Goal: Consume media (video, audio): Consume media (video, audio)

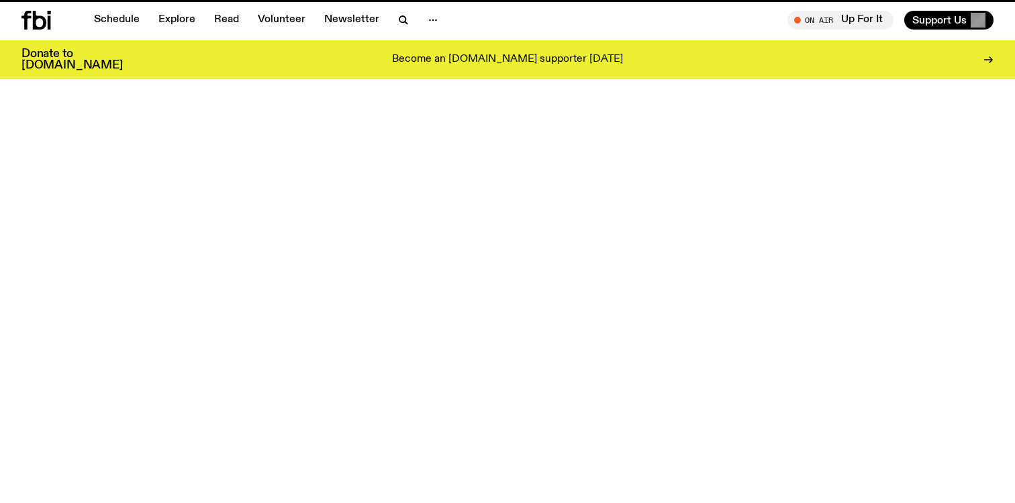
scroll to position [677, 0]
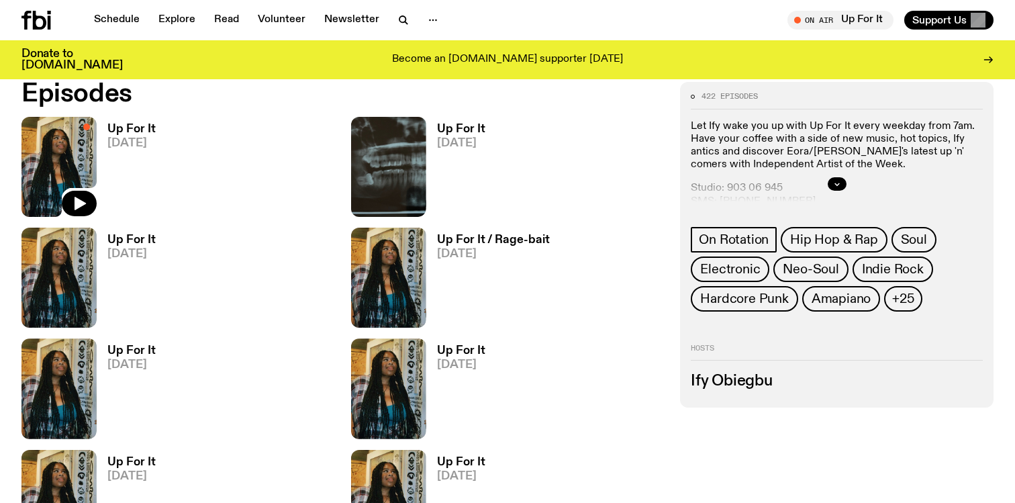
click at [68, 163] on img at bounding box center [58, 167] width 75 height 100
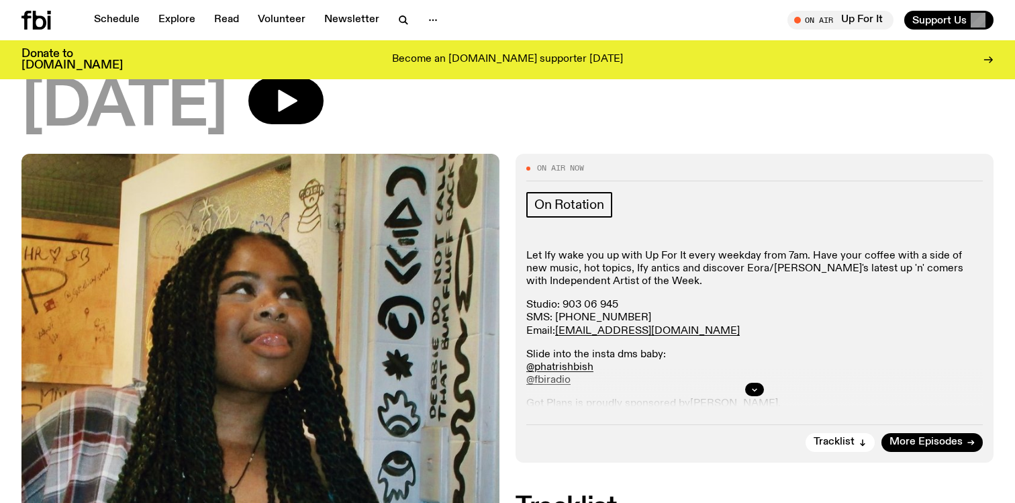
scroll to position [64, 0]
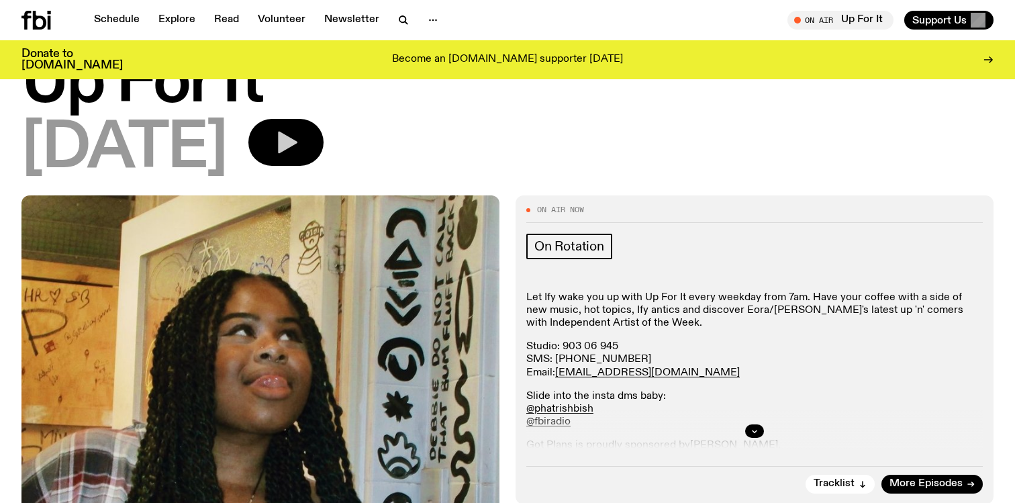
click at [324, 155] on button "button" at bounding box center [285, 142] width 75 height 47
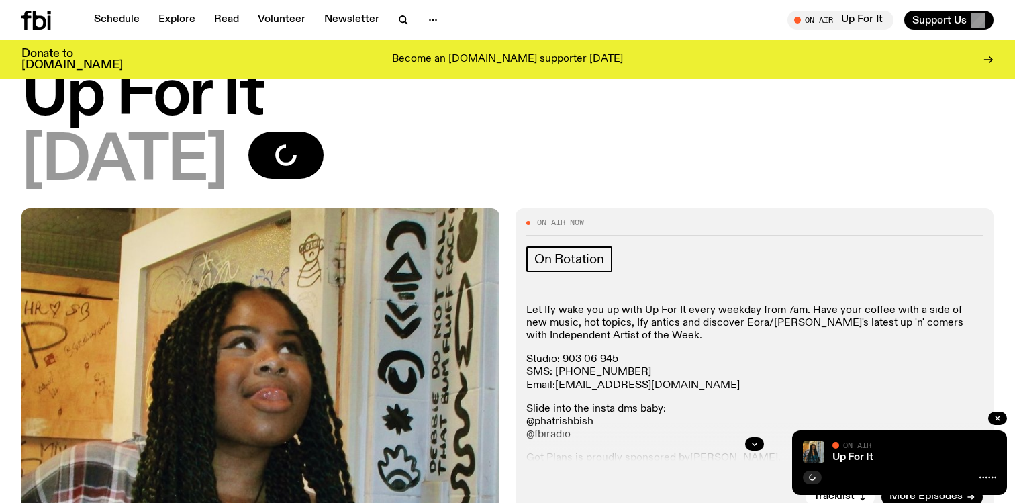
scroll to position [0, 0]
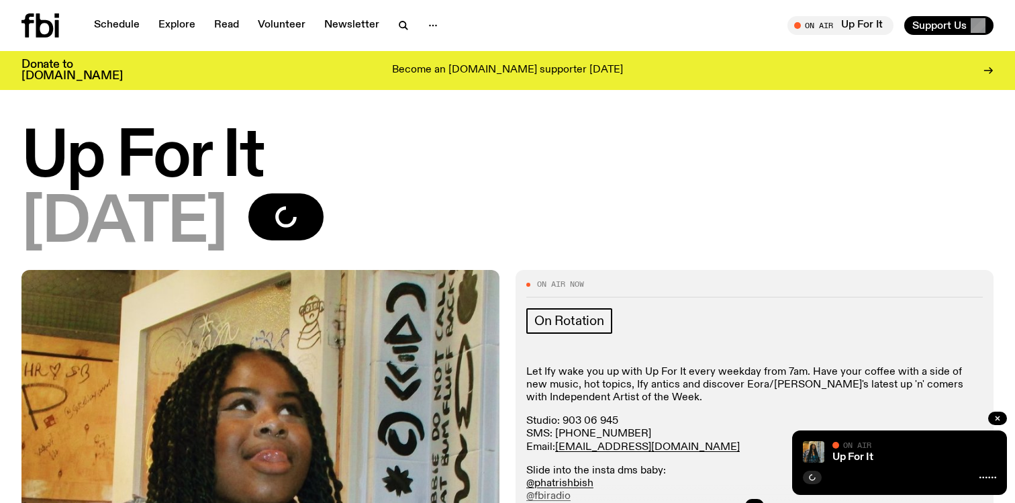
click at [725, 321] on div "On Rotation" at bounding box center [754, 323] width 457 height 30
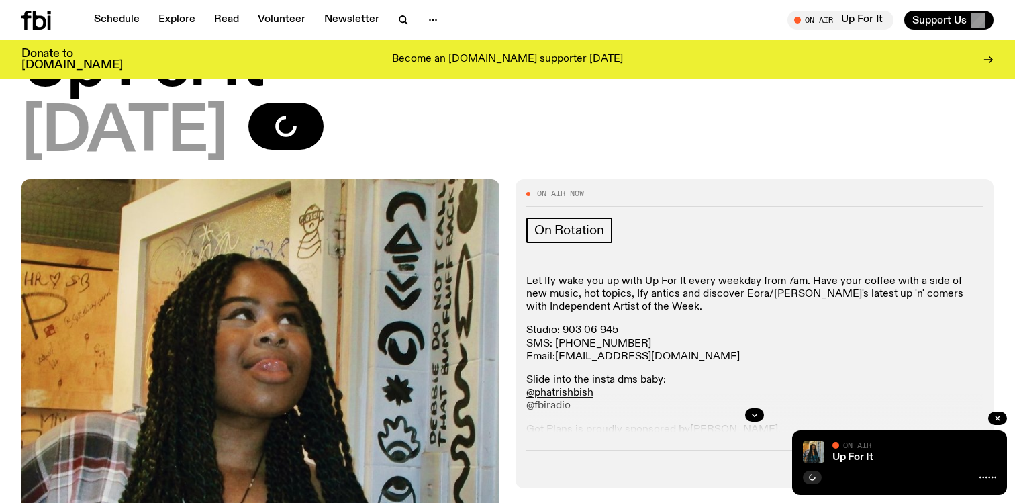
scroll to position [88, 0]
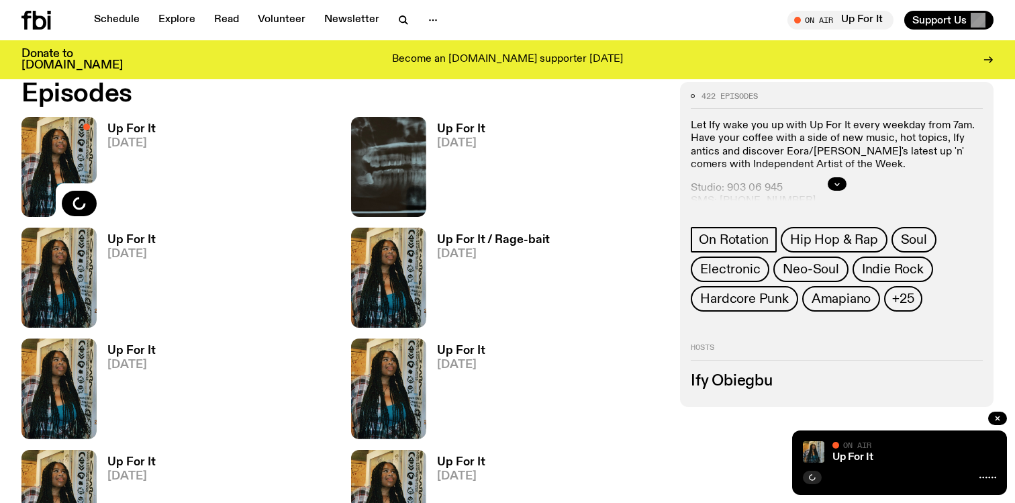
scroll to position [740, 0]
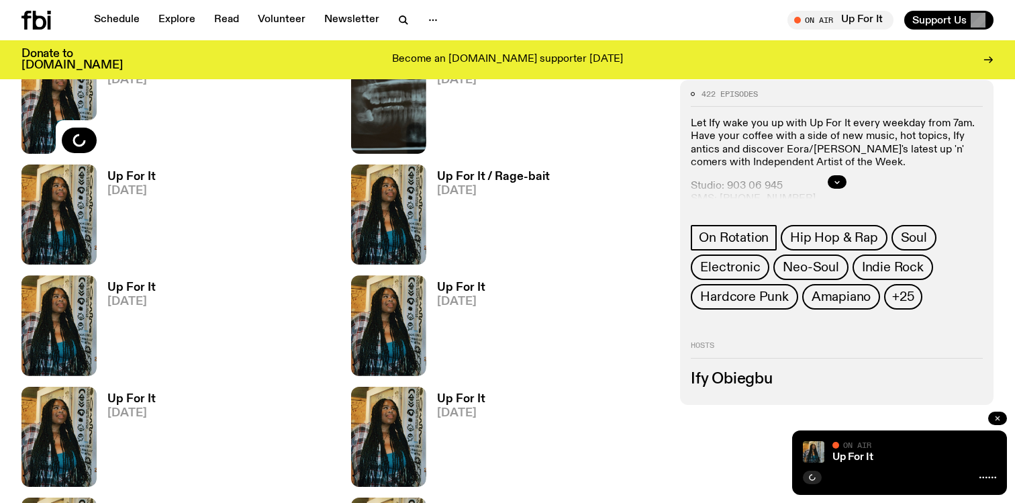
click at [1000, 423] on button "button" at bounding box center [997, 418] width 19 height 13
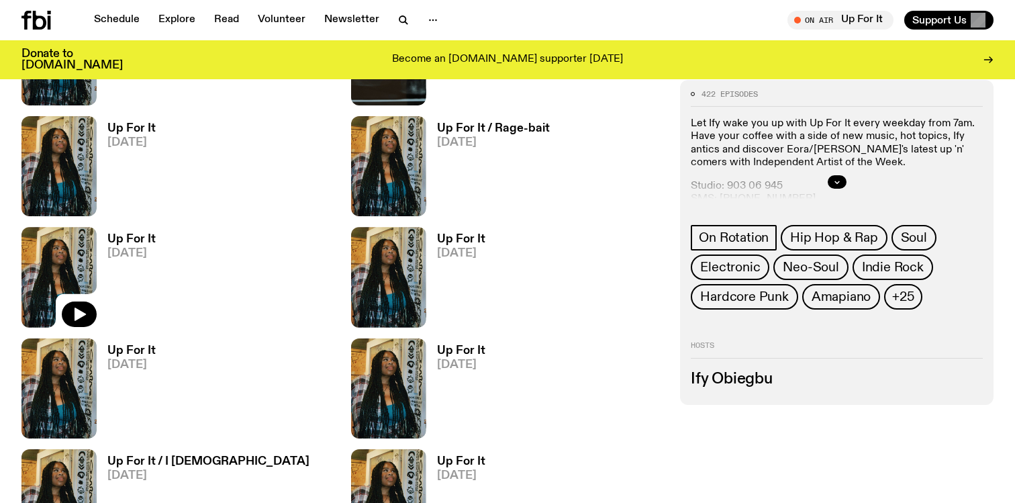
scroll to position [794, 0]
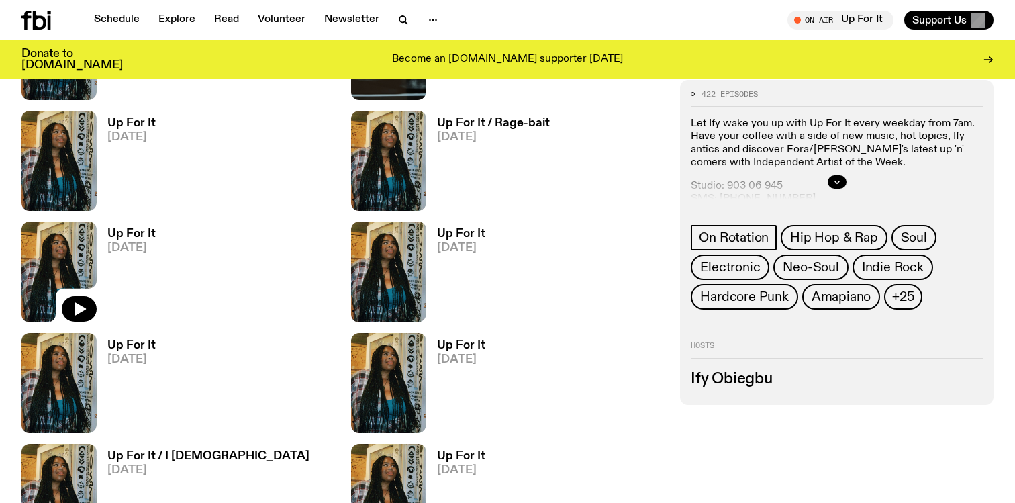
click at [68, 268] on img at bounding box center [58, 272] width 75 height 100
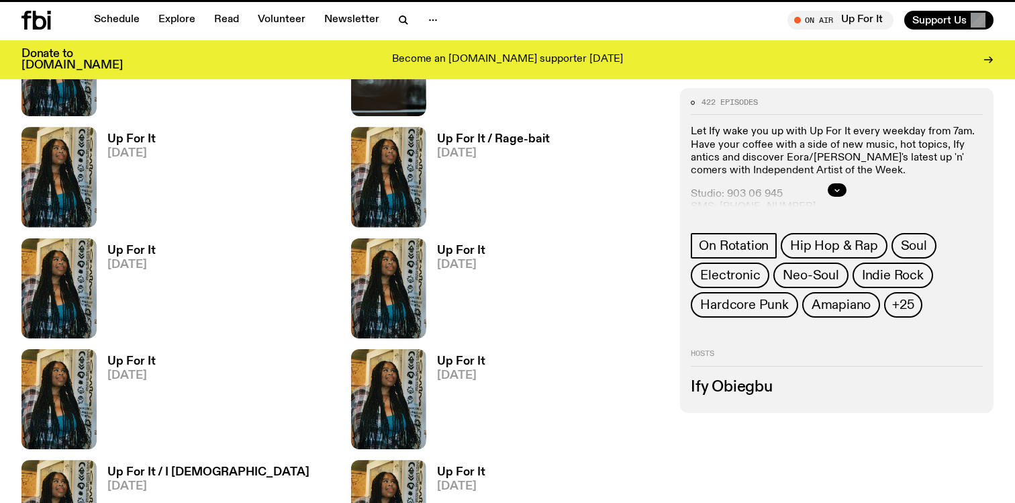
scroll to position [783, 0]
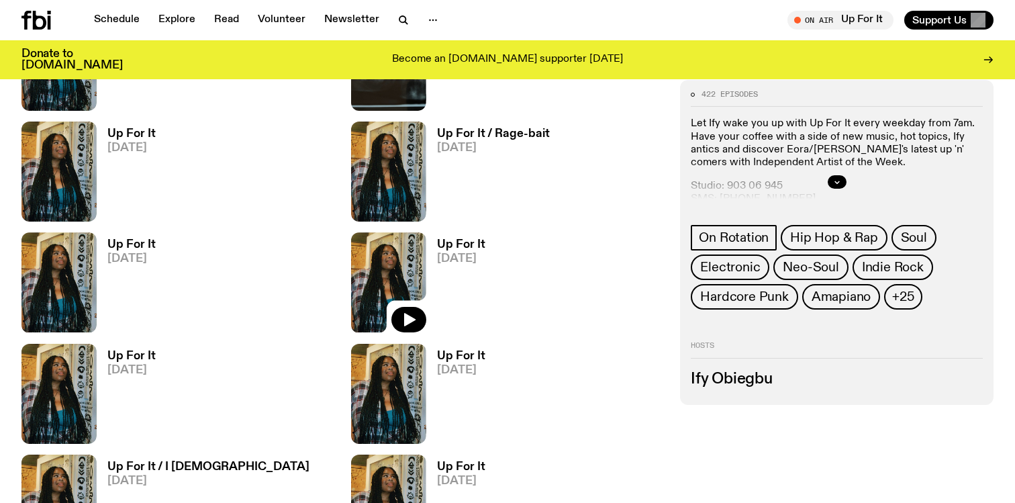
click at [408, 266] on img at bounding box center [388, 282] width 75 height 100
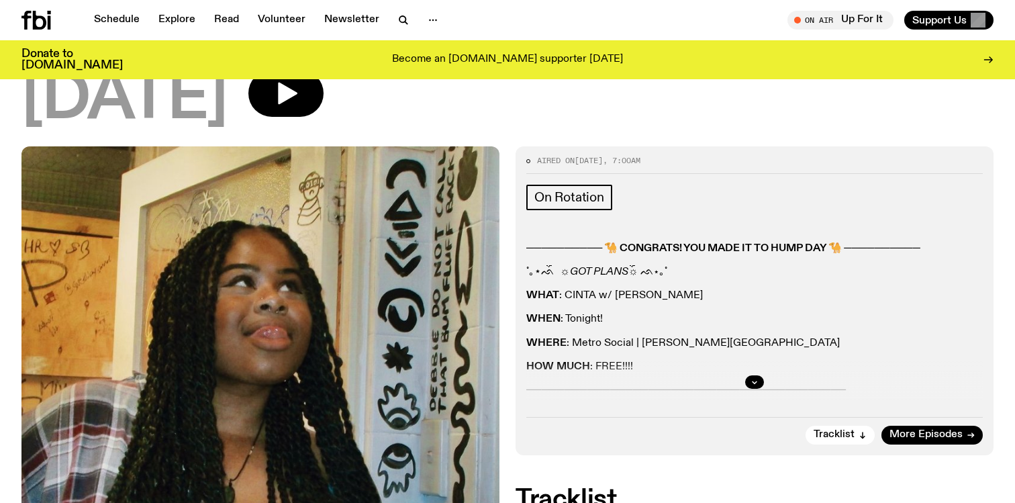
scroll to position [112, 0]
click at [979, 314] on p "────────── 🐪 CONGRATS! YOU MADE IT TO HUMP DAY 🐪 ──────────" at bounding box center [754, 320] width 457 height 13
click at [920, 248] on strong "────────── 🐪 CONGRATS! YOU MADE IT TO HUMP DAY 🐪 ──────────" at bounding box center [723, 249] width 394 height 11
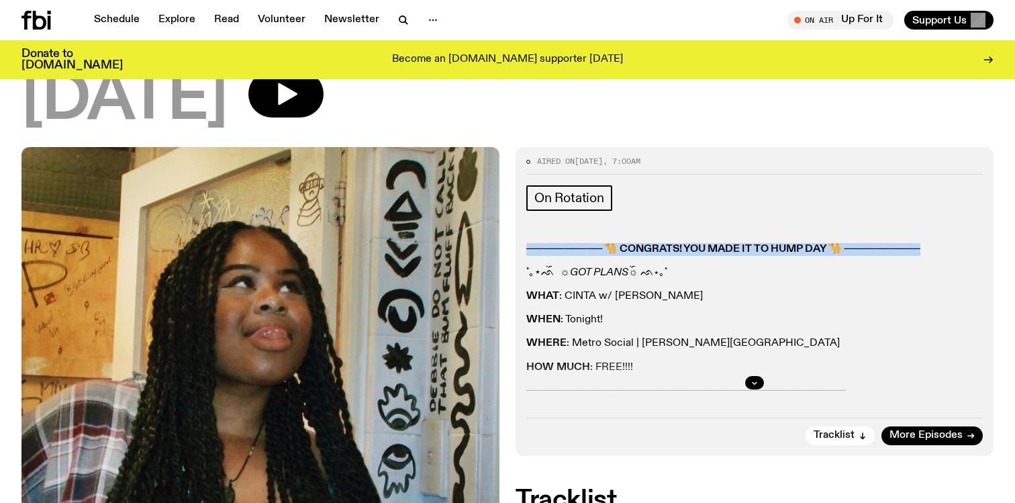
click at [920, 248] on strong "────────── 🐪 CONGRATS! YOU MADE IT TO HUMP DAY 🐪 ──────────" at bounding box center [723, 249] width 394 height 11
copy div "────────── 🐪 CONGRATS! YOU MADE IT TO HUMP DAY 🐪 ──────────"
click at [749, 382] on button "button" at bounding box center [754, 382] width 19 height 13
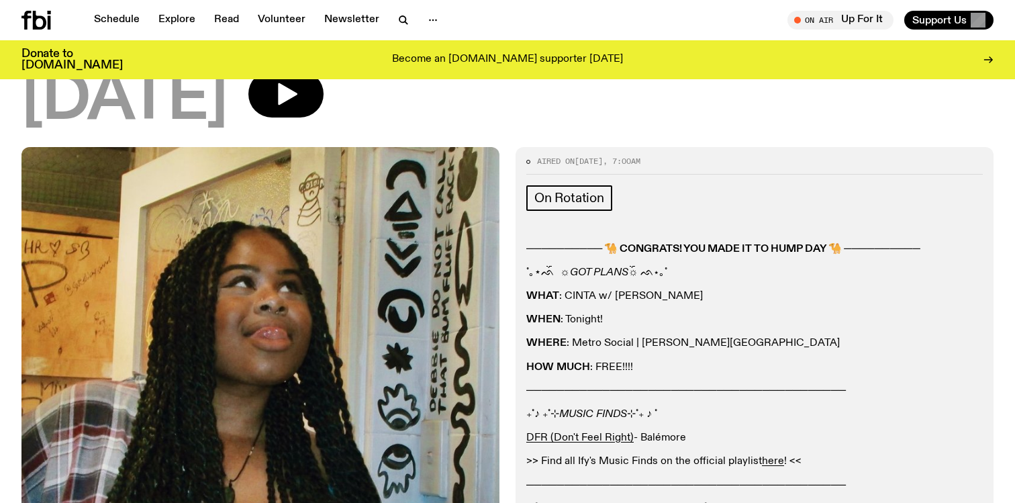
click at [691, 392] on p "──────────────────────────────────────────" at bounding box center [754, 391] width 457 height 13
drag, startPoint x: 524, startPoint y: 390, endPoint x: 678, endPoint y: 420, distance: 156.5
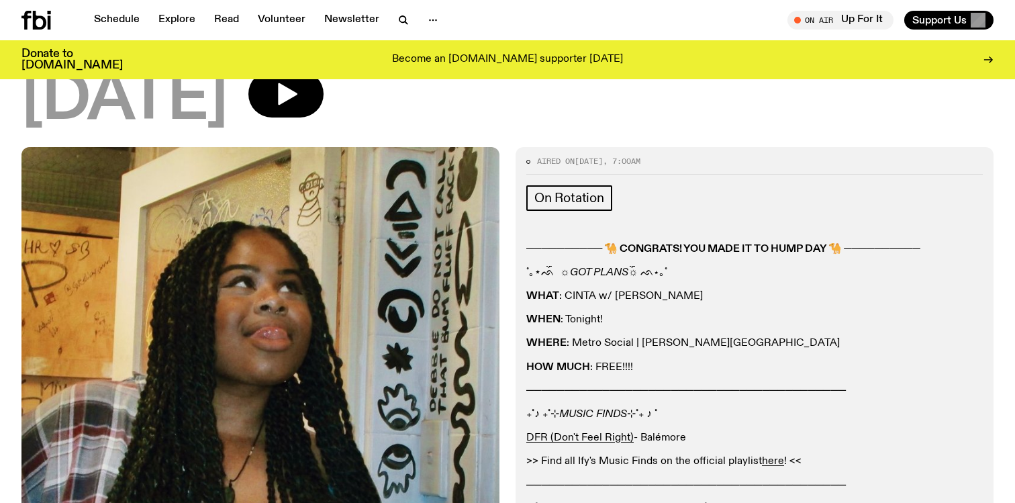
click at [678, 420] on div "Aired on 06.08.25 , 7:00am On Rotation ────────── 🐪 CONGRATS! YOU MADE IT TO HU…" at bounding box center [755, 357] width 478 height 420
copy div "────────────────────────────────────────── ₊˚♪ ₊˚⊹ MUSIC FINDS ⊹˚₊ ♪ ˚"
click at [817, 280] on div "────────── 🐪 CONGRATS! YOU MADE IT TO HUMP DAY 🐪 ────────── ˚｡⋆ᨒ ོ ☼ GOT PLANS …" at bounding box center [754, 379] width 457 height 273
